Goal: Book appointment/travel/reservation

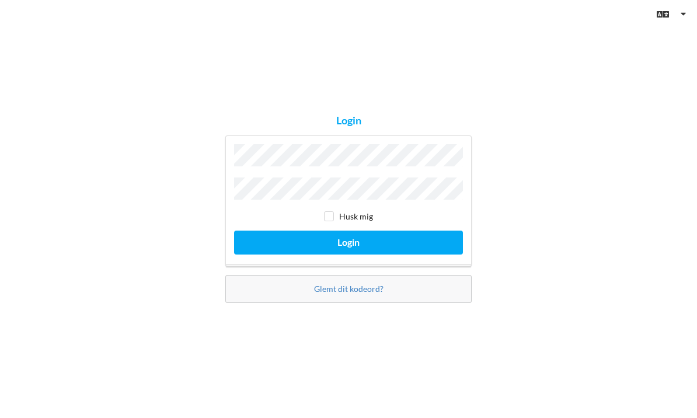
click at [332, 221] on input "checkbox" at bounding box center [329, 216] width 10 height 10
checkbox input "true"
click at [365, 254] on button "Login" at bounding box center [348, 243] width 229 height 24
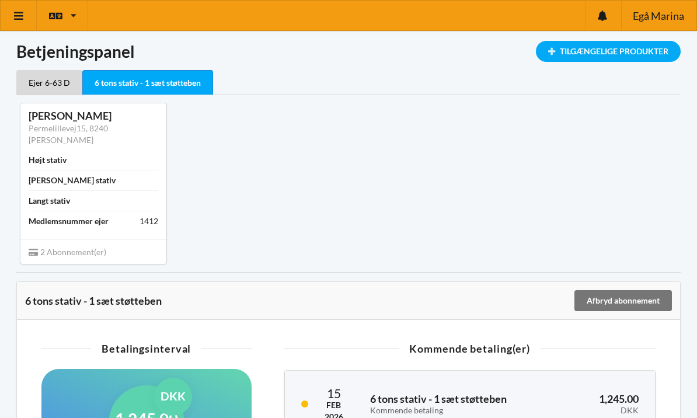
click at [24, 19] on icon at bounding box center [19, 16] width 12 height 11
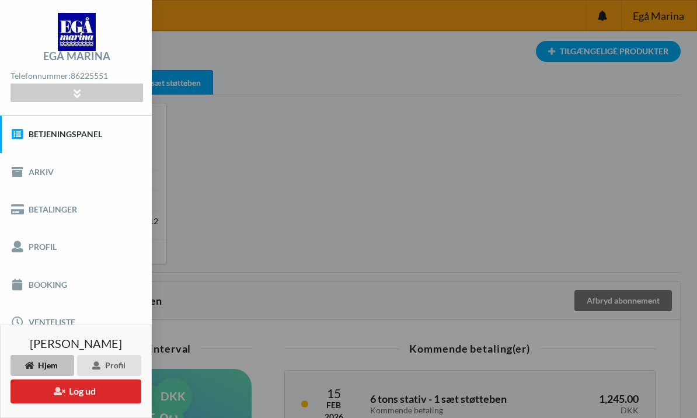
click at [55, 286] on link "Booking" at bounding box center [76, 284] width 152 height 37
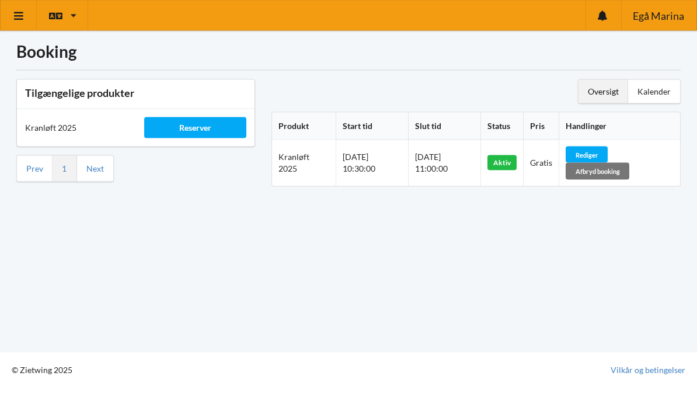
scroll to position [9, 0]
click at [606, 146] on div "Rediger" at bounding box center [587, 154] width 42 height 16
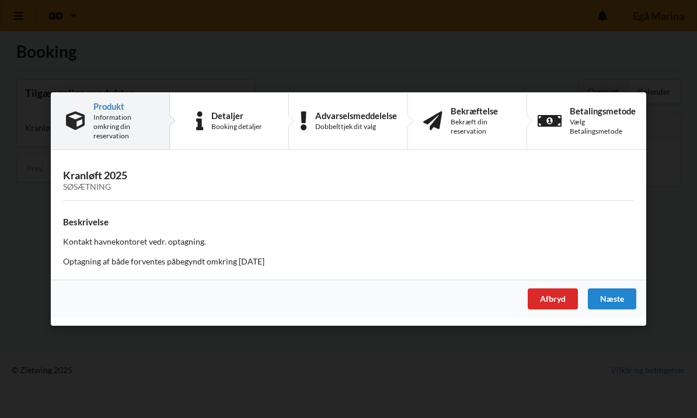
click at [242, 130] on div "Booking detaljer" at bounding box center [236, 126] width 51 height 9
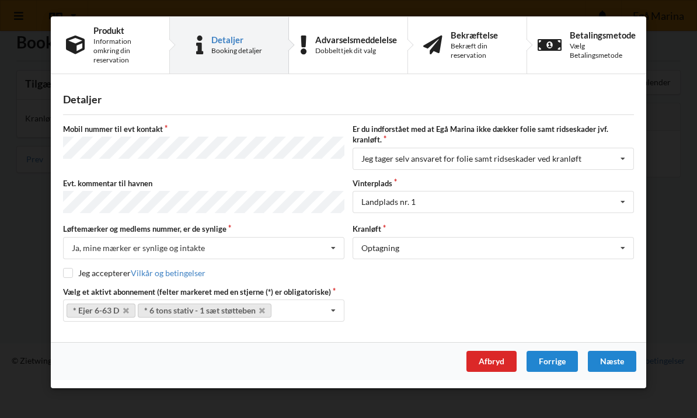
click at [551, 361] on div "Forrige" at bounding box center [551, 361] width 51 height 21
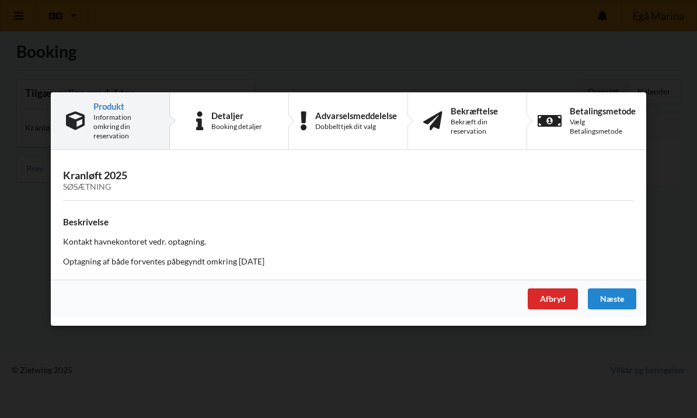
click at [606, 299] on div "Næste" at bounding box center [612, 298] width 48 height 21
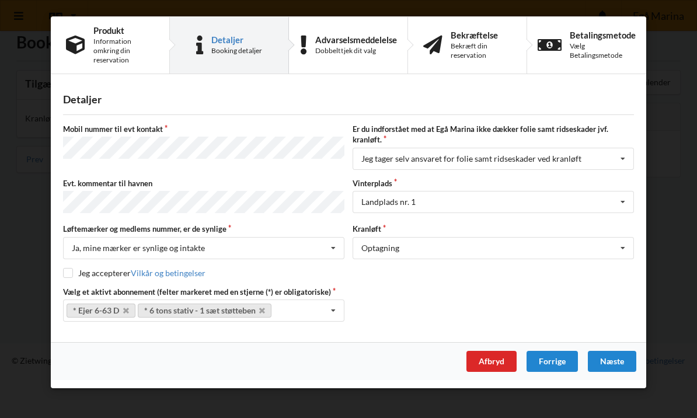
click at [615, 357] on div "Næste" at bounding box center [612, 361] width 48 height 21
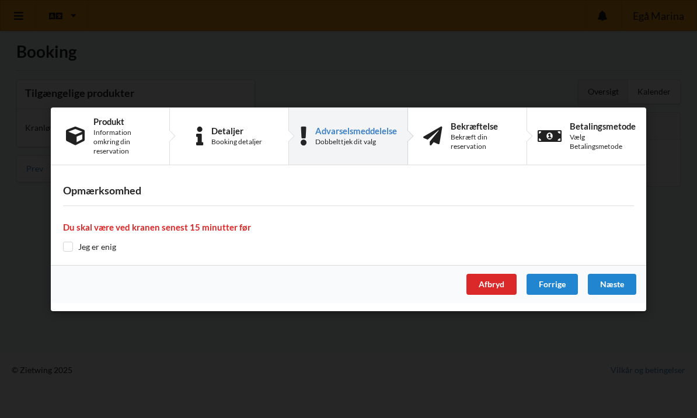
click at [608, 284] on div "Næste" at bounding box center [612, 284] width 48 height 21
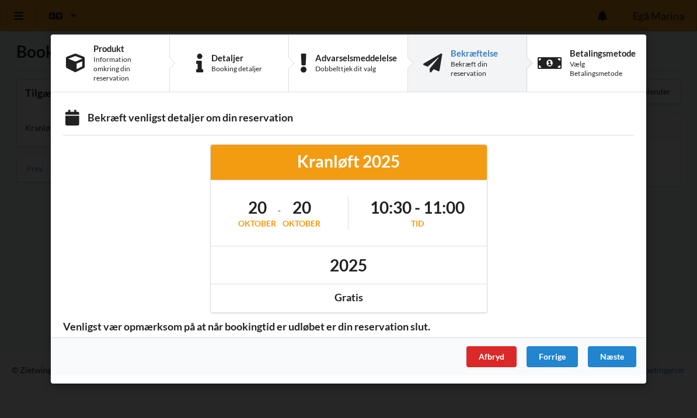
click at [297, 223] on div "oktober" at bounding box center [301, 224] width 38 height 12
click at [306, 209] on h1 "20" at bounding box center [301, 207] width 38 height 21
click at [347, 266] on h1 "2025" at bounding box center [348, 264] width 37 height 21
click at [492, 360] on div "Afbryd" at bounding box center [491, 356] width 50 height 21
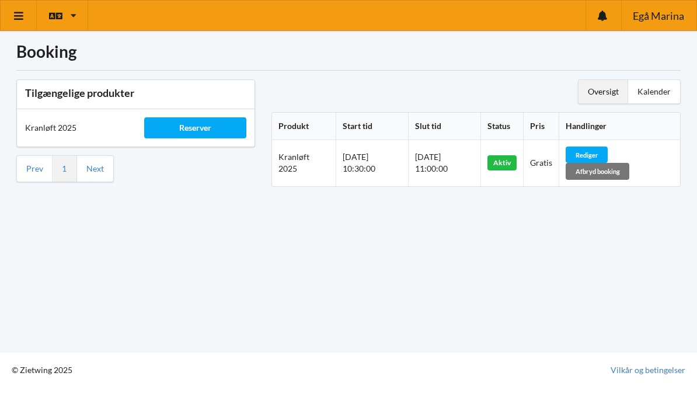
click at [357, 152] on span "[DATE] 10:30:00" at bounding box center [359, 163] width 33 height 22
click at [662, 88] on div "Kalender" at bounding box center [654, 91] width 52 height 23
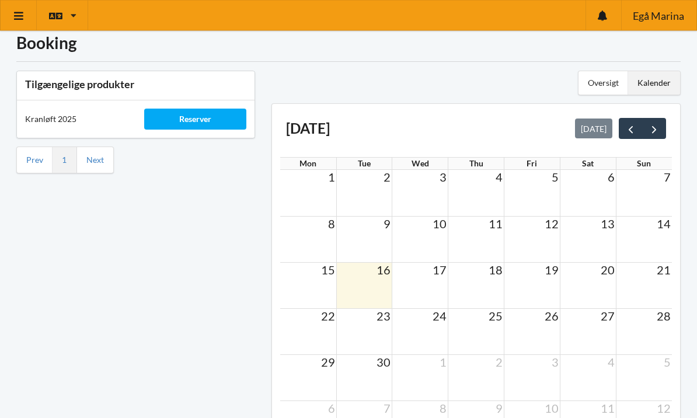
scroll to position [9, 0]
click at [646, 131] on button "next" at bounding box center [654, 128] width 24 height 21
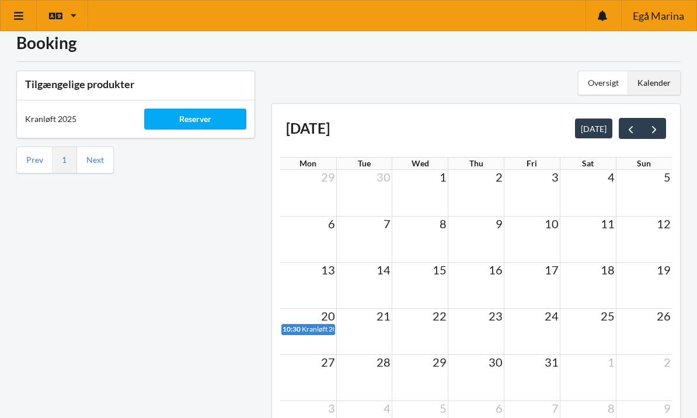
click at [432, 196] on td at bounding box center [420, 193] width 56 height 46
click at [430, 192] on td at bounding box center [420, 193] width 56 height 46
click at [210, 267] on div "Tilgængelige produkter Kranløft 2025 Reserver Prev 1 Next" at bounding box center [135, 267] width 255 height 410
click at [209, 124] on div "Reserver" at bounding box center [195, 119] width 103 height 21
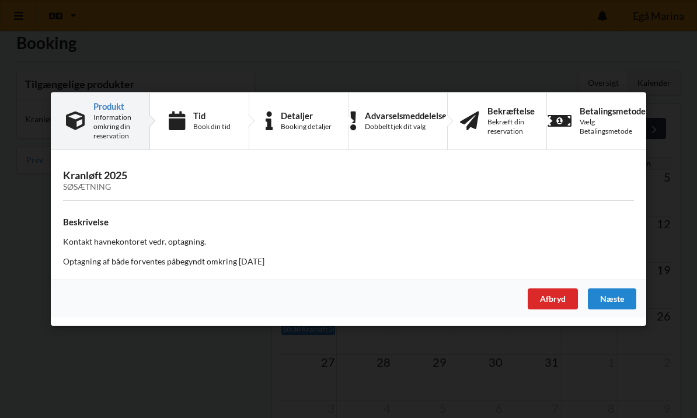
click at [83, 379] on div "Er du sikker på du vil logge ud? Nej Ja Vilkår og betingelser Brugerbetingelser…" at bounding box center [348, 209] width 697 height 418
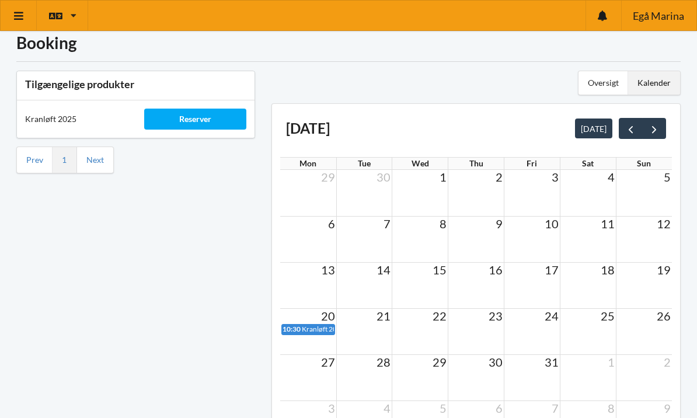
scroll to position [0, 0]
